Goal: Task Accomplishment & Management: Complete application form

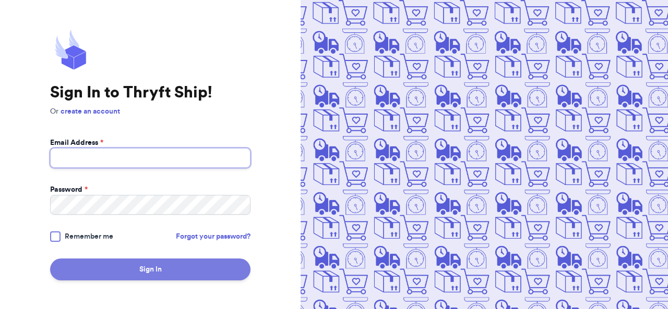
type input "[EMAIL_ADDRESS][DOMAIN_NAME]"
click at [126, 271] on button "Sign In" at bounding box center [150, 270] width 200 height 22
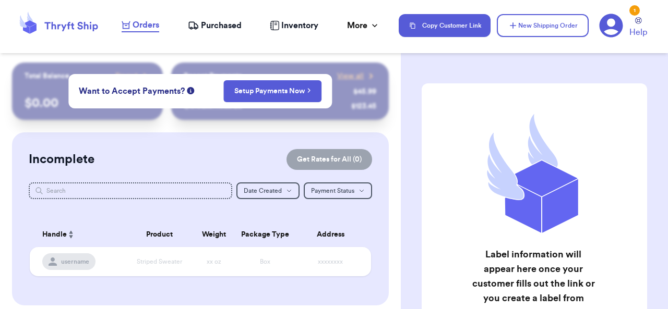
click at [257, 137] on div "Incomplete Get Rates for All ( 0 ) Get Rates for All ( 0 ) Date Created Date Cr…" at bounding box center [200, 218] width 377 height 173
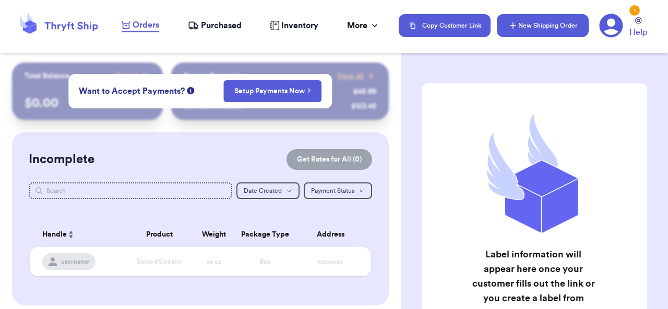
click at [548, 22] on button "New Shipping Order" at bounding box center [543, 25] width 92 height 23
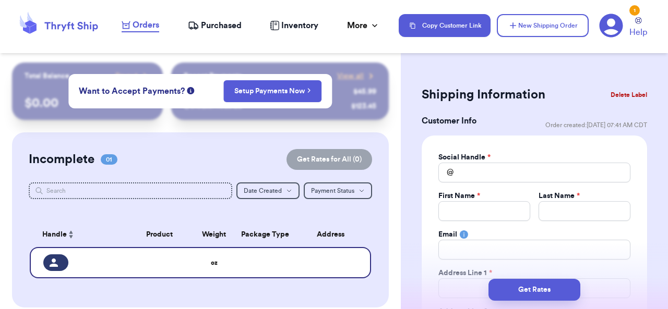
click at [314, 29] on span "Inventory" at bounding box center [299, 25] width 37 height 13
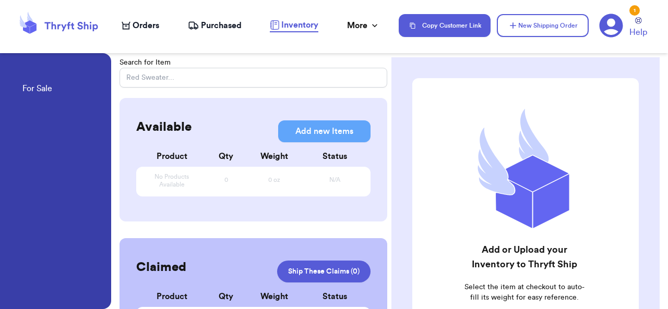
click at [314, 29] on span "Inventory" at bounding box center [299, 25] width 37 height 13
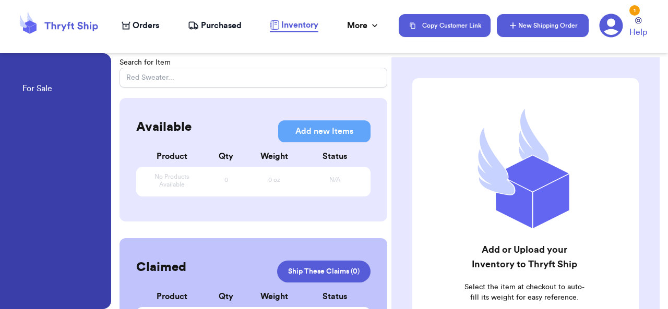
click at [525, 21] on button "New Shipping Order" at bounding box center [543, 25] width 92 height 23
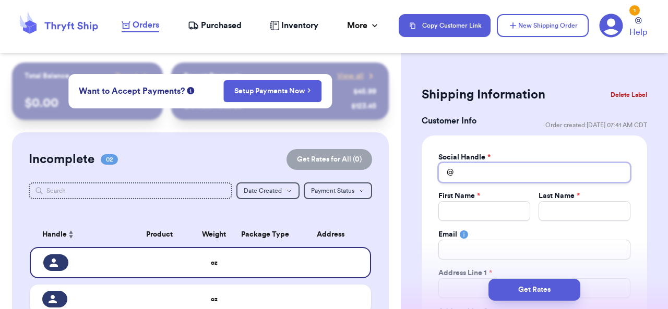
click at [489, 175] on input "Total Amount Paid" at bounding box center [534, 173] width 192 height 20
type input "e"
type input "em"
type input "emi"
type input "[PERSON_NAME]"
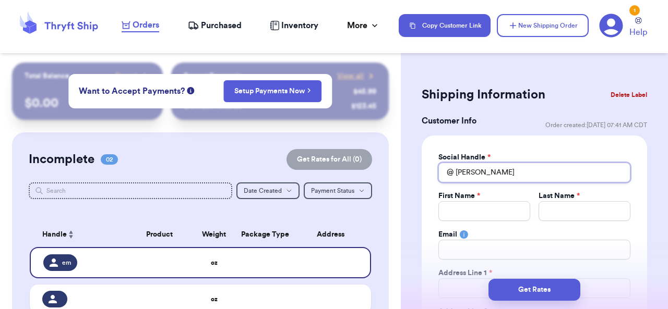
type input "[PERSON_NAME]"
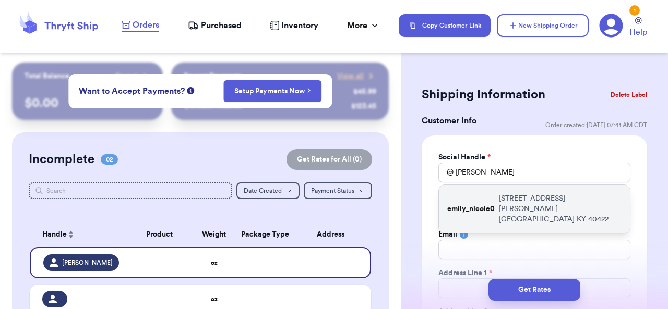
click at [484, 204] on div "emily_nicole0 [STREET_ADDRESS][PERSON_NAME]" at bounding box center [534, 209] width 191 height 48
type input "emily_nicole0"
type input "[PERSON_NAME]"
type input "[STREET_ADDRESS][PERSON_NAME]"
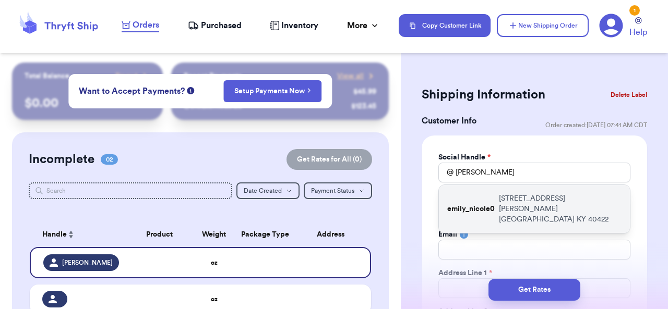
type input "[GEOGRAPHIC_DATA]"
select select "KY"
type input "40422"
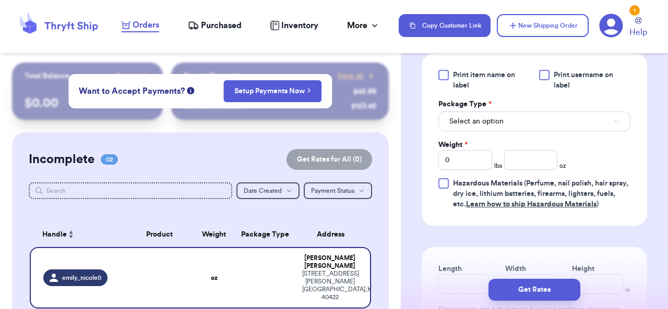
scroll to position [642, 0]
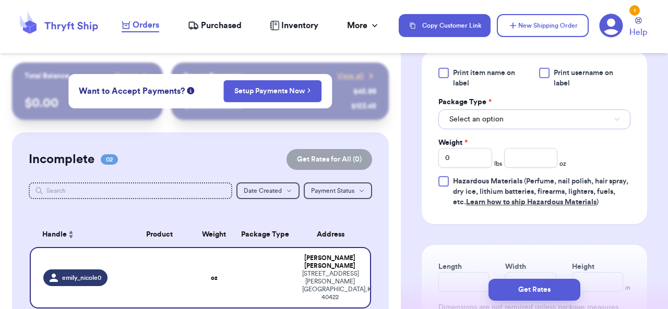
click at [501, 120] on span "Select an option" at bounding box center [476, 119] width 54 height 10
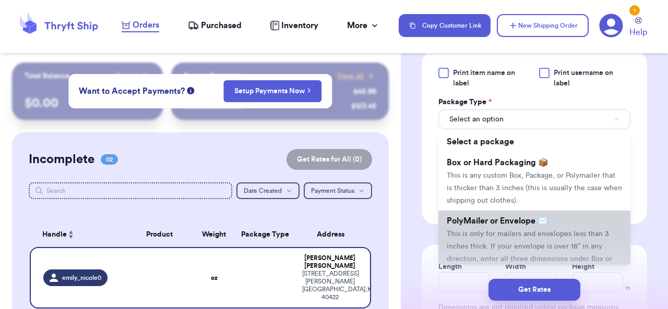
click at [494, 240] on span "This is only for mailers and envelopes less than 3 inches thick. If your envelo…" at bounding box center [529, 253] width 165 height 45
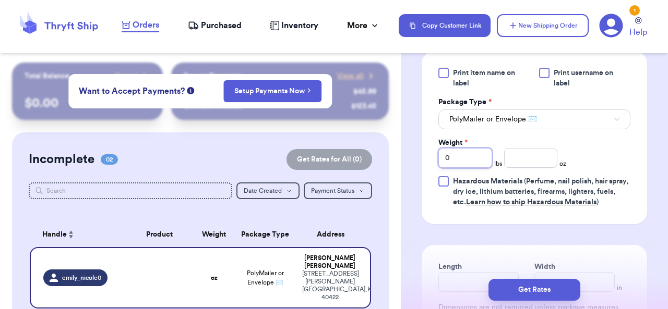
drag, startPoint x: 452, startPoint y: 162, endPoint x: 433, endPoint y: 161, distance: 18.8
click at [433, 161] on div "Print item name on label Print username on label Package Type * PolyMailer or E…" at bounding box center [533, 137] width 225 height 173
click at [540, 164] on input "number" at bounding box center [531, 158] width 54 height 20
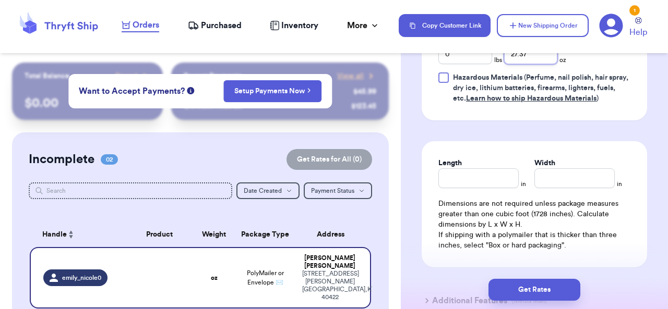
scroll to position [784, 0]
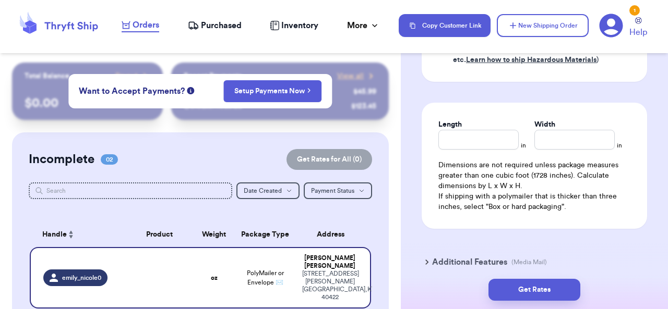
type input "27.37"
